Goal: Find specific page/section: Find specific page/section

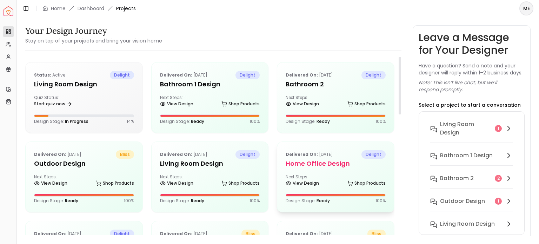
click at [307, 176] on div "Next Steps: View Design Shop Products" at bounding box center [336, 181] width 100 height 14
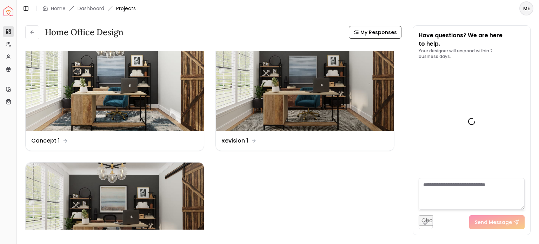
scroll to position [21, 0]
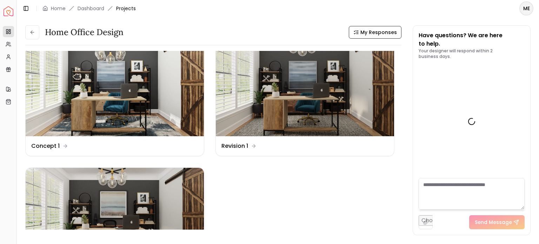
click at [119, 196] on img at bounding box center [115, 218] width 178 height 100
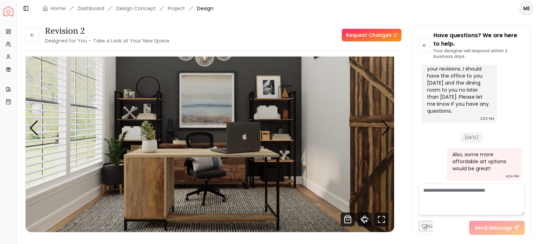
scroll to position [32, 0]
click at [377, 132] on img "1 / 4" at bounding box center [210, 129] width 369 height 208
click at [381, 132] on div "Next slide" at bounding box center [385, 127] width 9 height 15
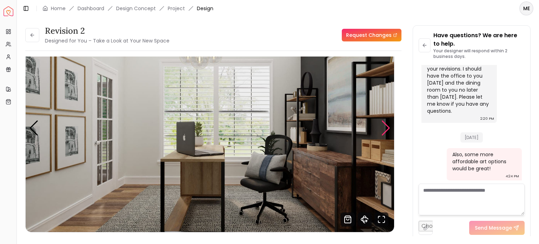
click at [387, 135] on div "Next slide" at bounding box center [385, 127] width 9 height 15
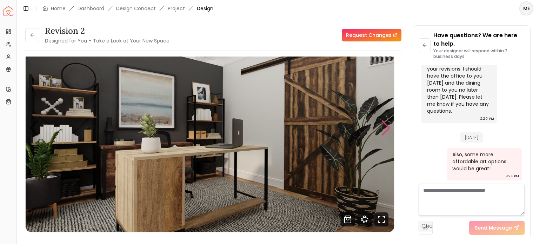
click at [375, 132] on img "3 / 4" at bounding box center [210, 129] width 369 height 208
click at [386, 131] on div "Next slide" at bounding box center [385, 127] width 9 height 15
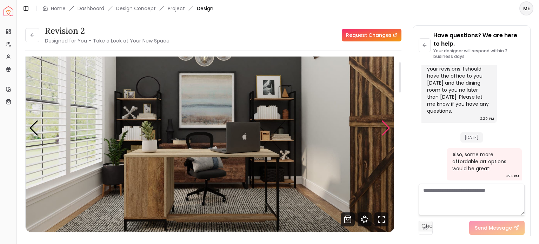
click at [386, 127] on div "Next slide" at bounding box center [385, 127] width 9 height 15
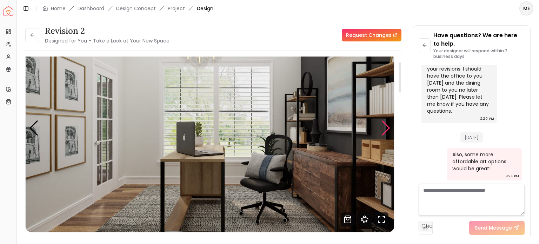
click at [385, 129] on div "Next slide" at bounding box center [385, 127] width 9 height 15
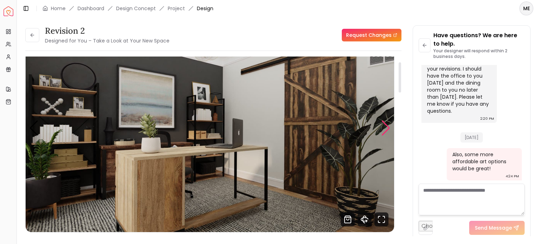
click at [385, 129] on div "Next slide" at bounding box center [385, 127] width 9 height 15
